Goal: Use online tool/utility: Utilize a website feature to perform a specific function

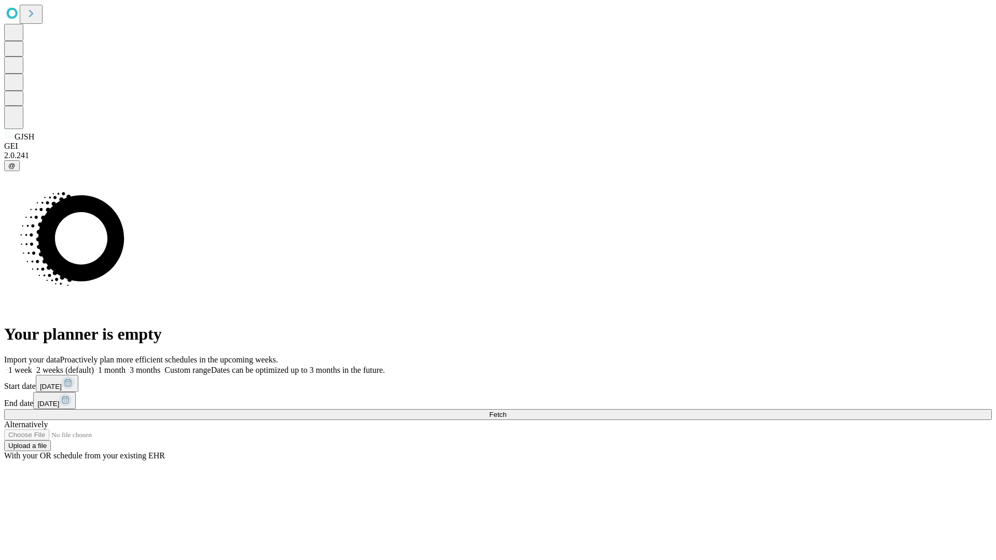
click at [506, 411] on span "Fetch" at bounding box center [497, 415] width 17 height 8
